Goal: Task Accomplishment & Management: Use online tool/utility

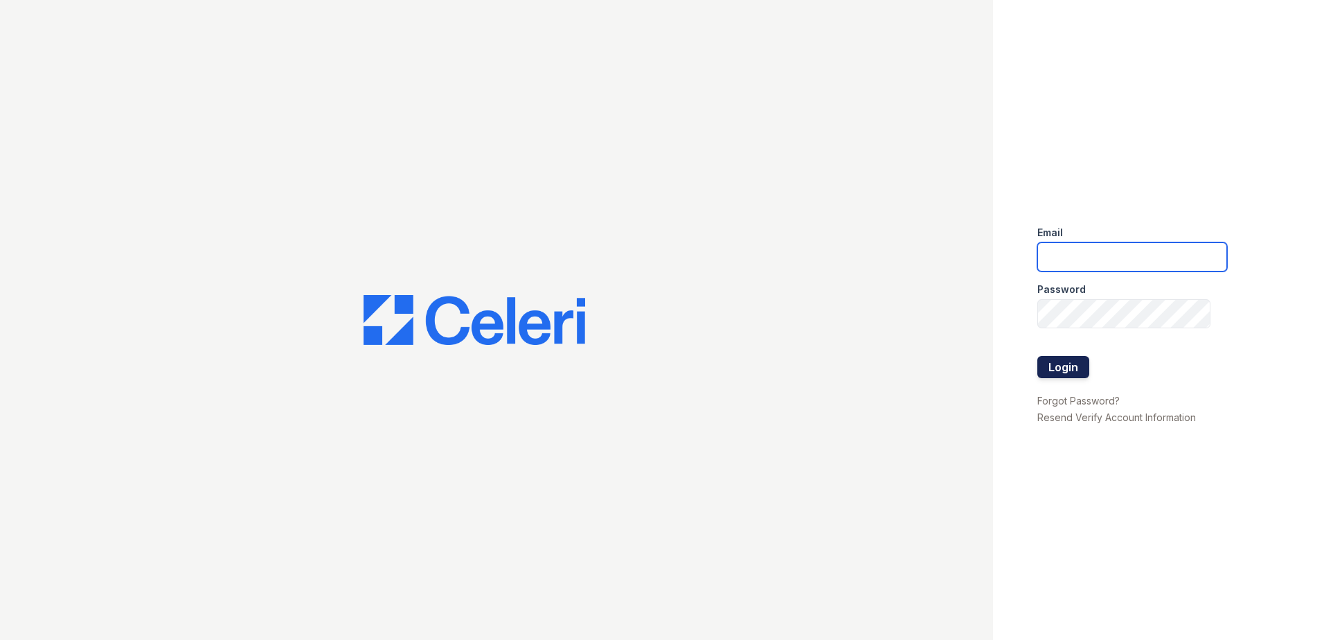
type input "[EMAIL_ADDRESS][PERSON_NAME][DOMAIN_NAME]"
click at [1078, 359] on button "Login" at bounding box center [1064, 367] width 52 height 22
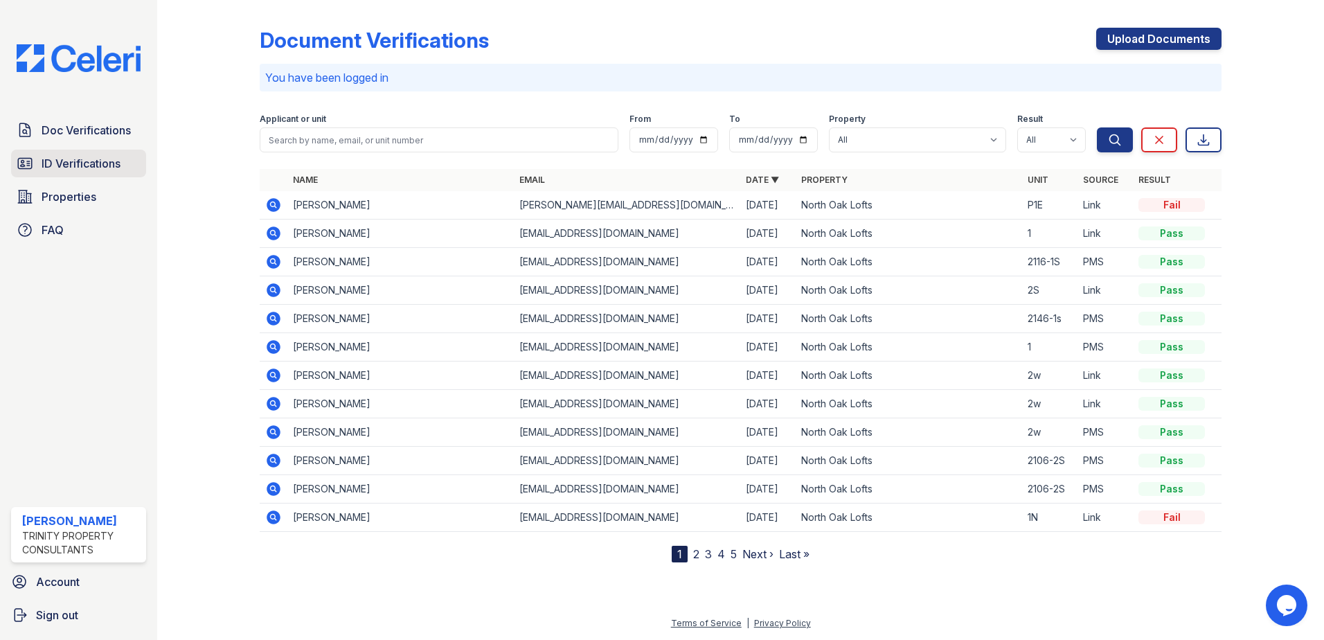
click at [80, 157] on span "ID Verifications" at bounding box center [81, 163] width 79 height 17
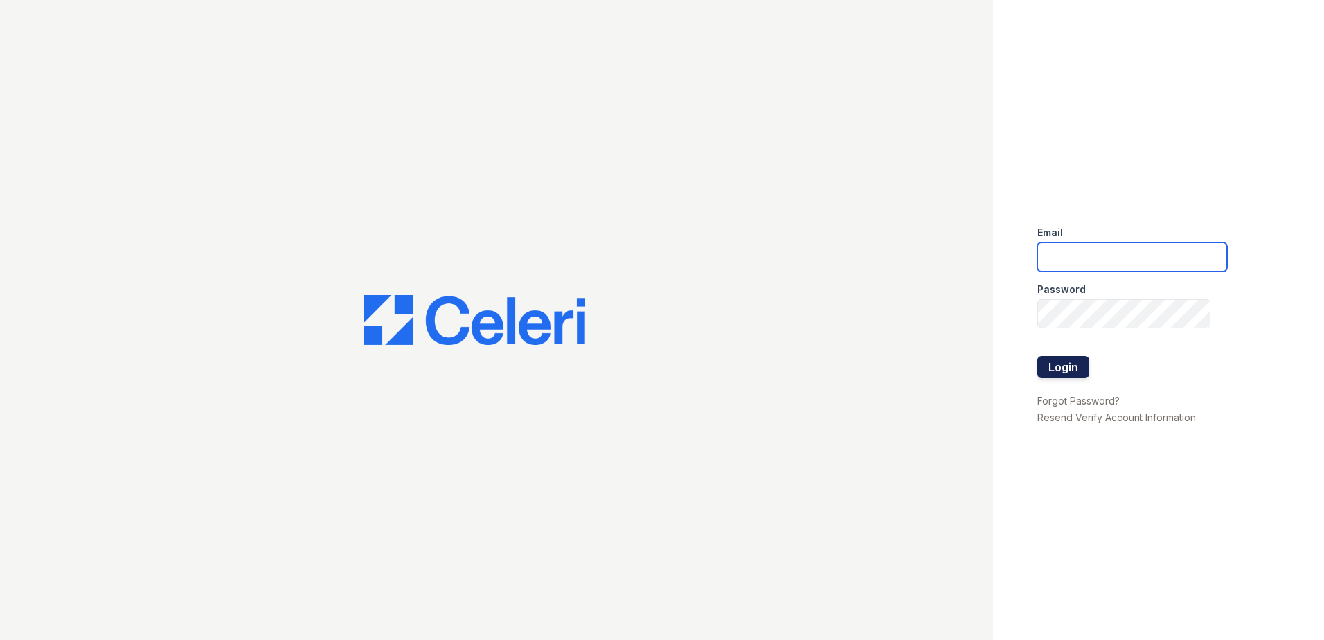
type input "[EMAIL_ADDRESS][PERSON_NAME][DOMAIN_NAME]"
click at [1065, 362] on button "Login" at bounding box center [1064, 367] width 52 height 22
